Goal: Task Accomplishment & Management: Manage account settings

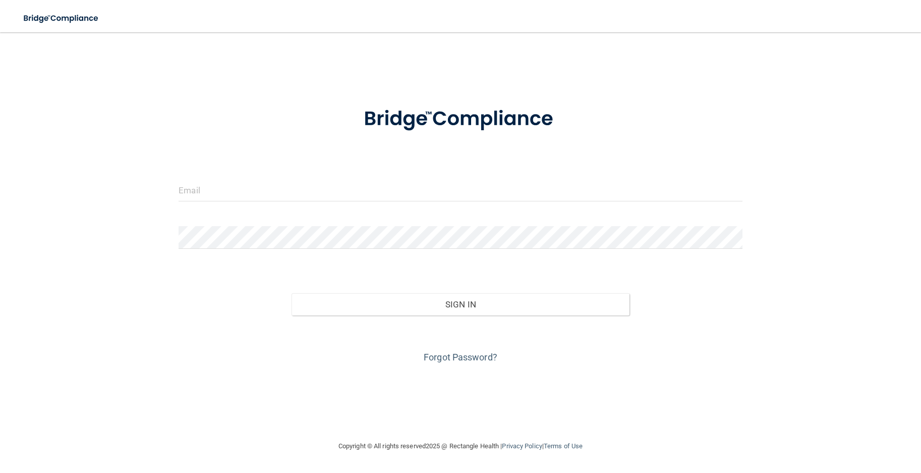
type input "[EMAIL_ADDRESS][DOMAIN_NAME]"
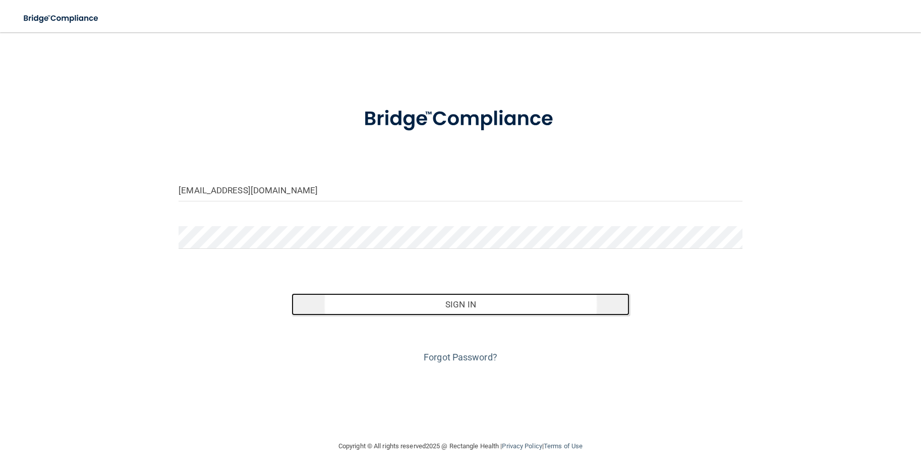
click at [420, 305] on button "Sign In" at bounding box center [461, 304] width 338 height 22
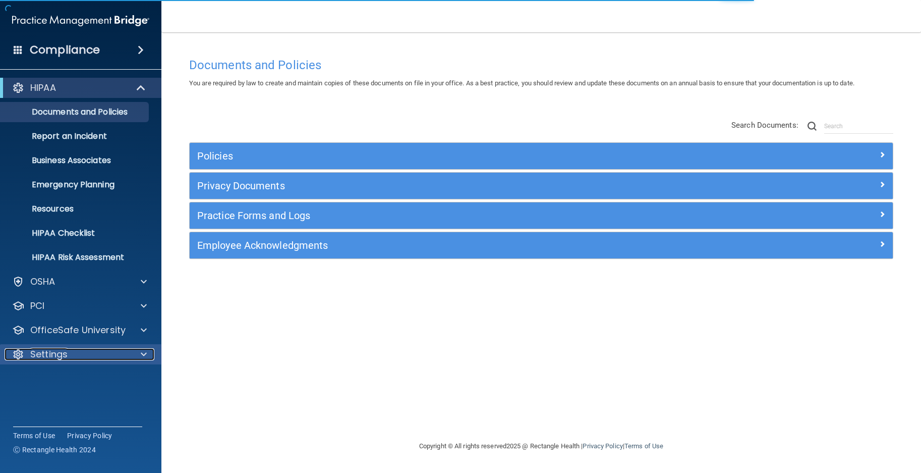
click at [136, 352] on div at bounding box center [142, 354] width 25 height 12
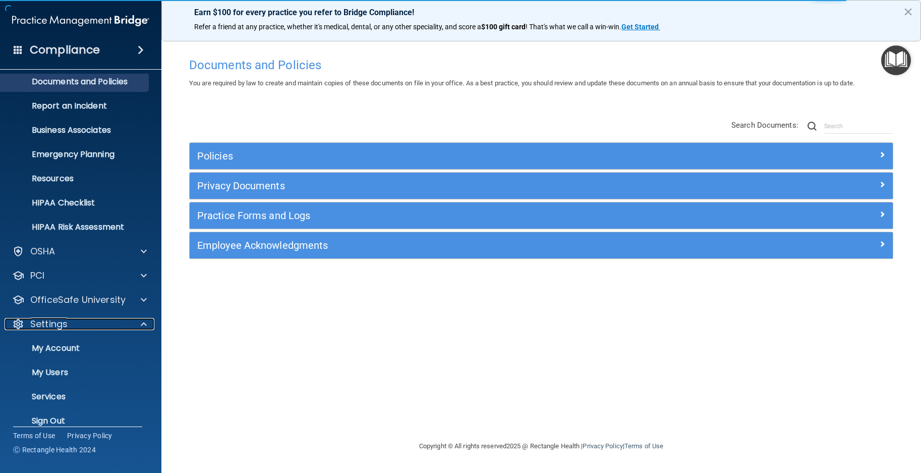
scroll to position [43, 0]
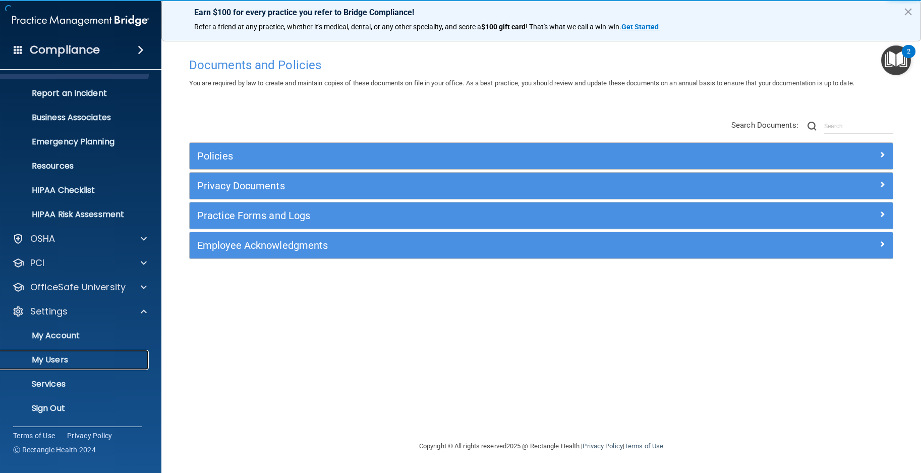
click at [59, 361] on p "My Users" at bounding box center [76, 360] width 138 height 10
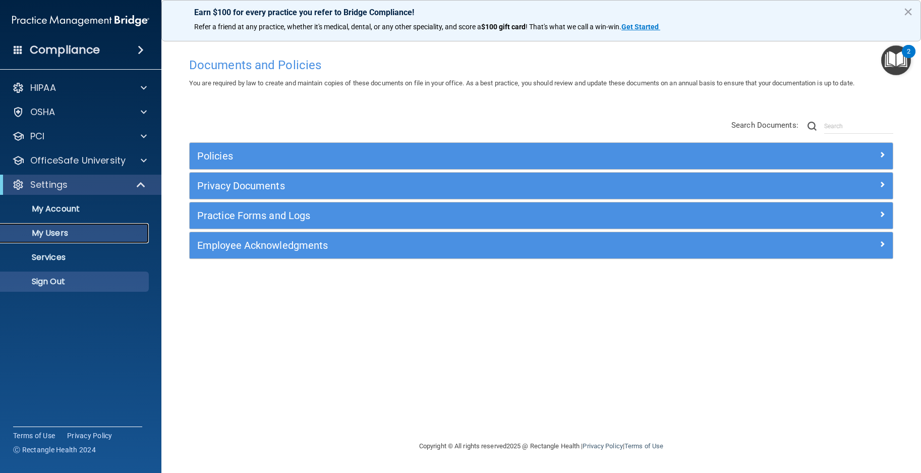
select select "20"
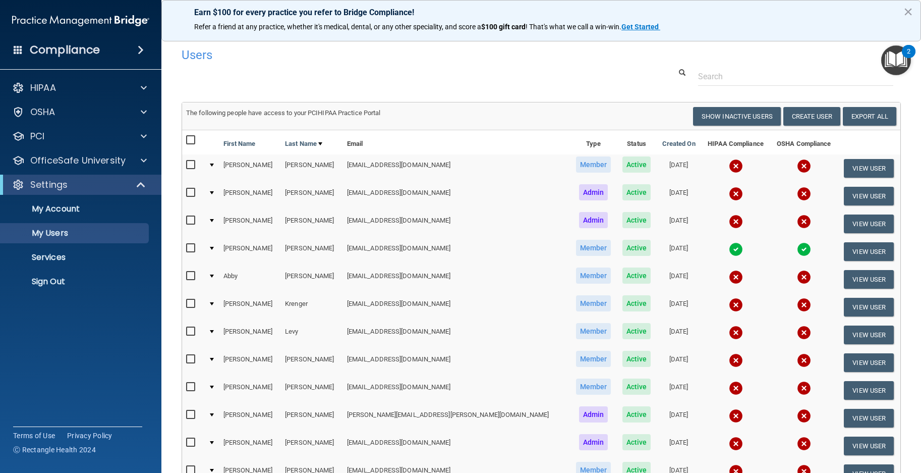
click at [191, 164] on input "checkbox" at bounding box center [192, 165] width 12 height 8
checkbox input "true"
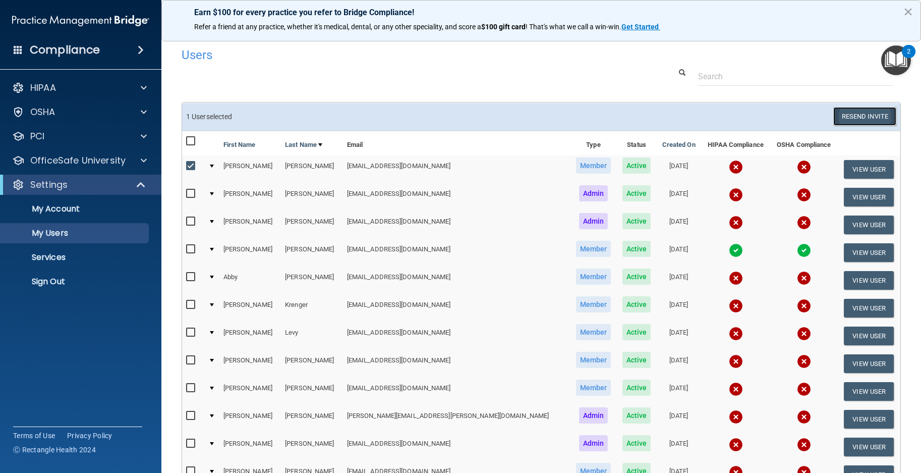
click at [853, 119] on button "Resend Invite" at bounding box center [865, 116] width 63 height 19
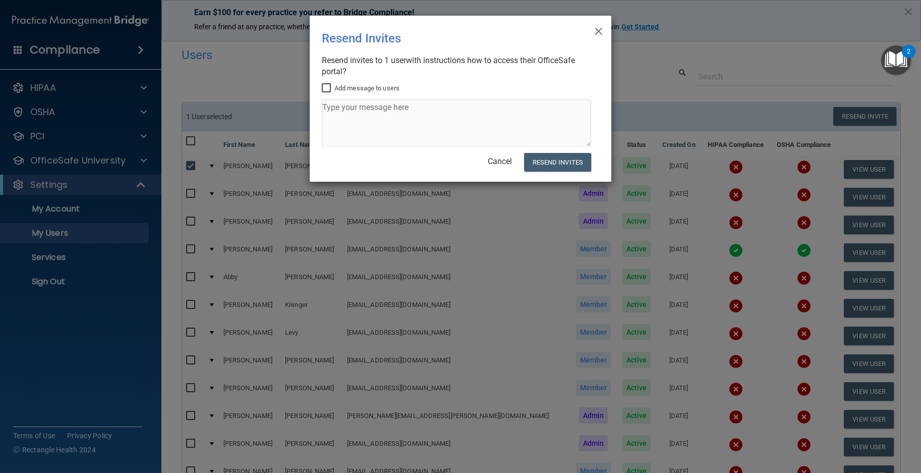
click at [326, 87] on input "Add message to users" at bounding box center [328, 88] width 12 height 8
checkbox input "true"
click at [340, 109] on textarea at bounding box center [456, 122] width 269 height 47
type textarea "Hey Sis, this is the HIPAA Compliance. ~[PERSON_NAME]"
drag, startPoint x: 575, startPoint y: 164, endPoint x: 568, endPoint y: 164, distance: 7.1
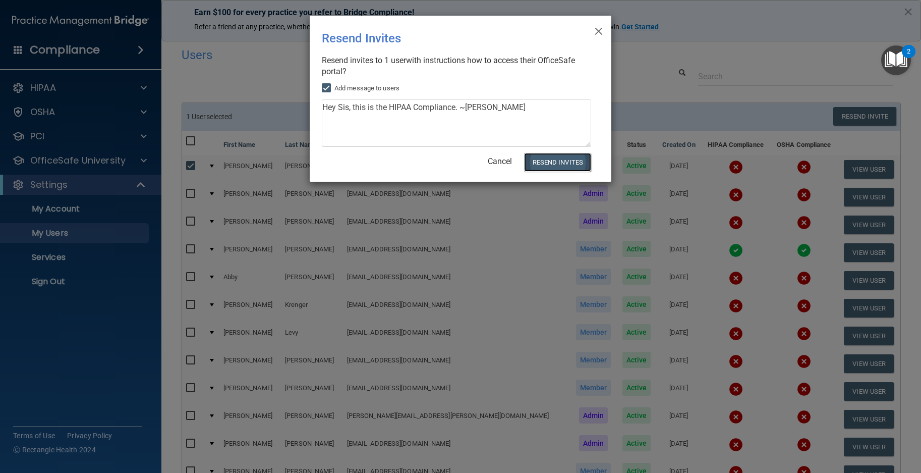
click at [574, 164] on button "Resend Invites" at bounding box center [557, 162] width 67 height 19
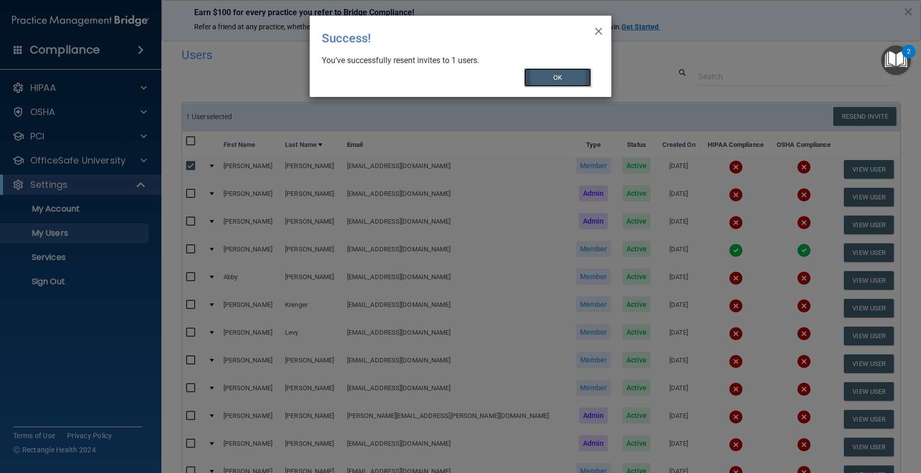
drag, startPoint x: 548, startPoint y: 79, endPoint x: 540, endPoint y: 81, distance: 8.0
click at [546, 80] on button "OK" at bounding box center [558, 77] width 68 height 19
